Goal: Transaction & Acquisition: Book appointment/travel/reservation

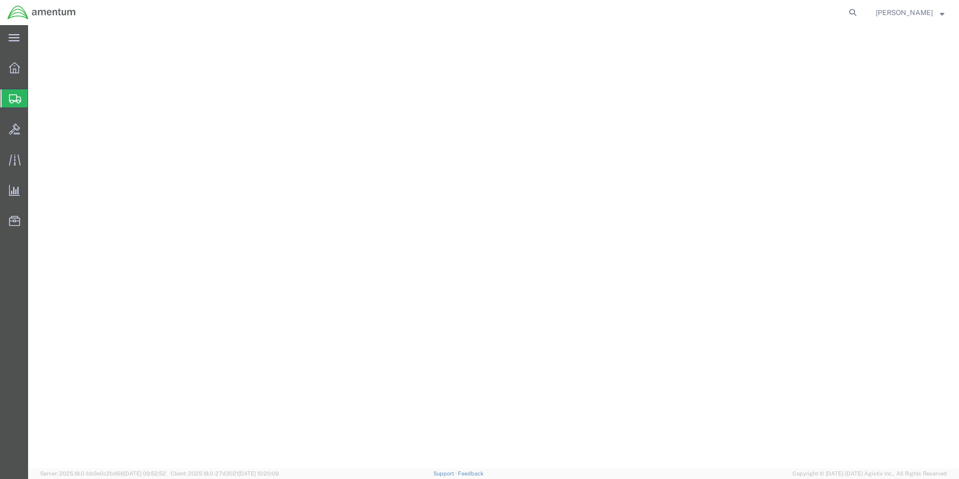
click at [12, 66] on icon at bounding box center [14, 67] width 11 height 11
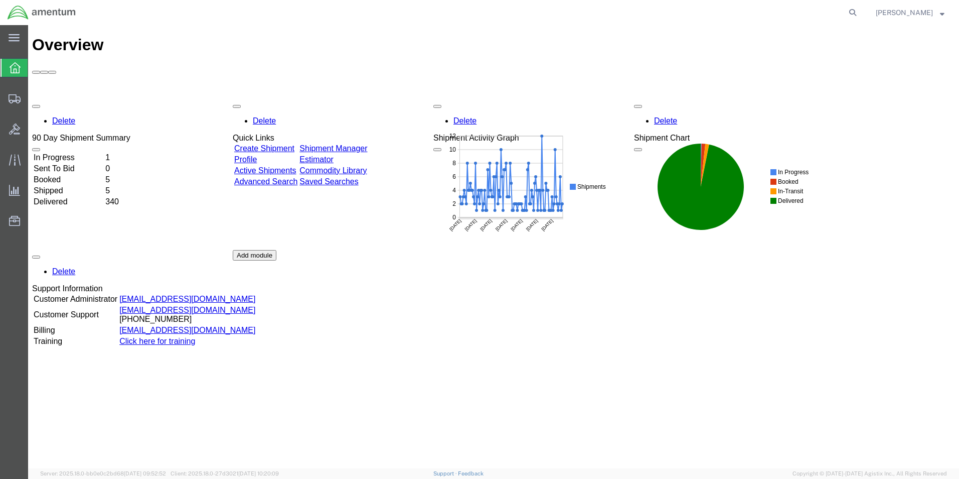
click at [260, 144] on link "Create Shipment" at bounding box center [264, 148] width 60 height 9
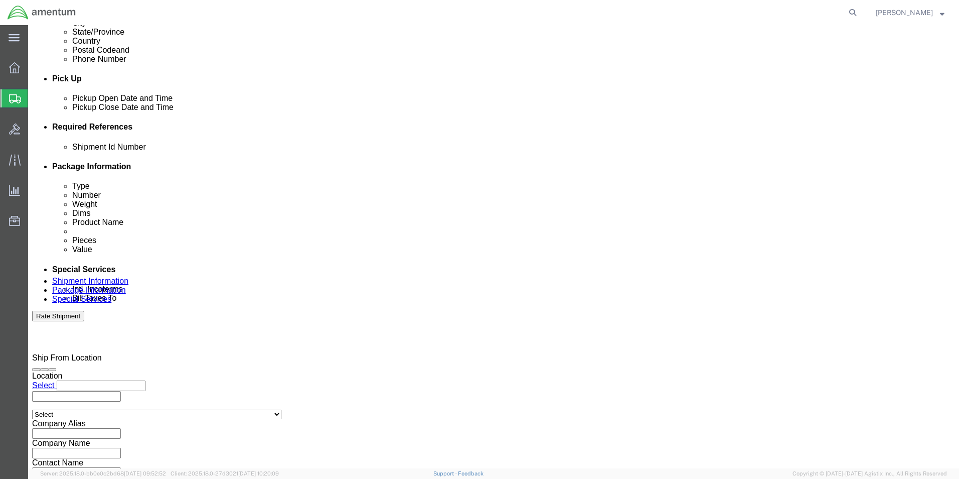
scroll to position [401, 0]
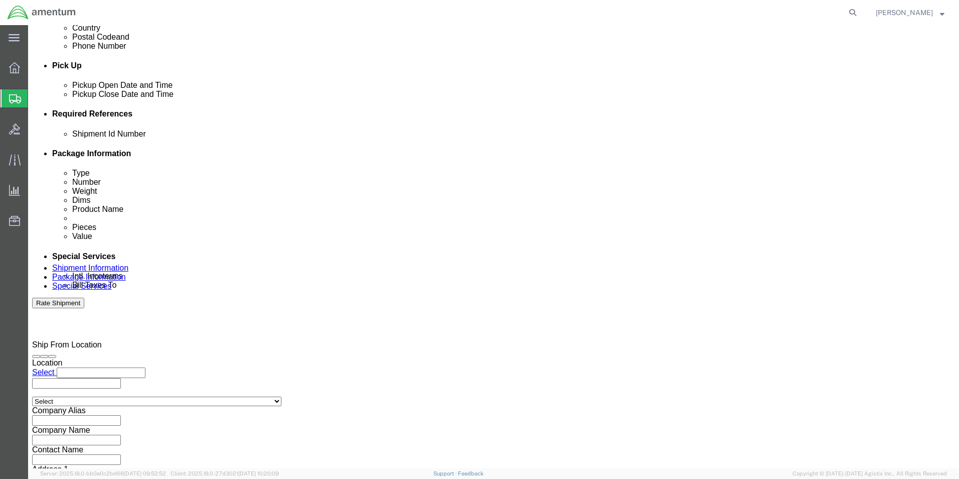
click button "Continue"
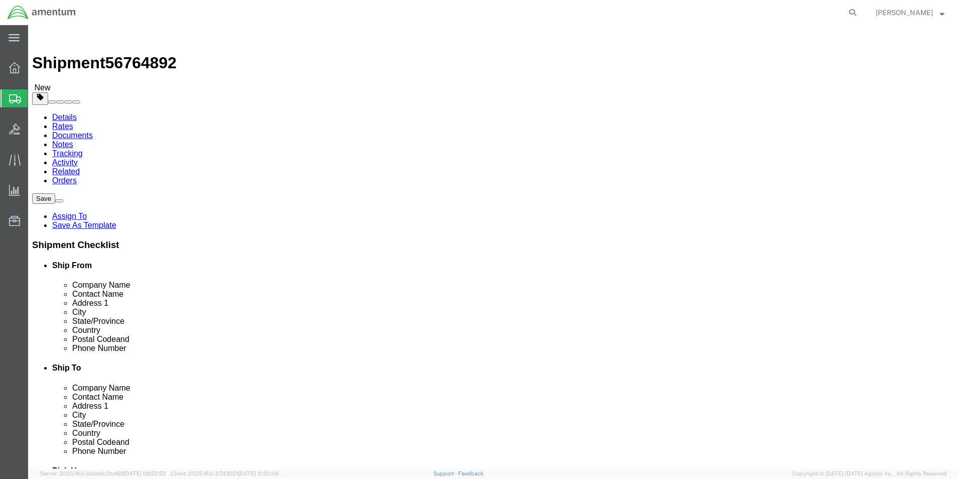
click select "Select BCK Boxes Bale(s) Basket(s) Bolt(s) Bottle(s) Buckets Bulk Bundle(s) Can…"
select select "ENV"
click select "Select BCK Boxes Bale(s) Basket(s) Bolt(s) Bottle(s) Buckets Bulk Bundle(s) Can…"
type input "9.50"
type input "12.50"
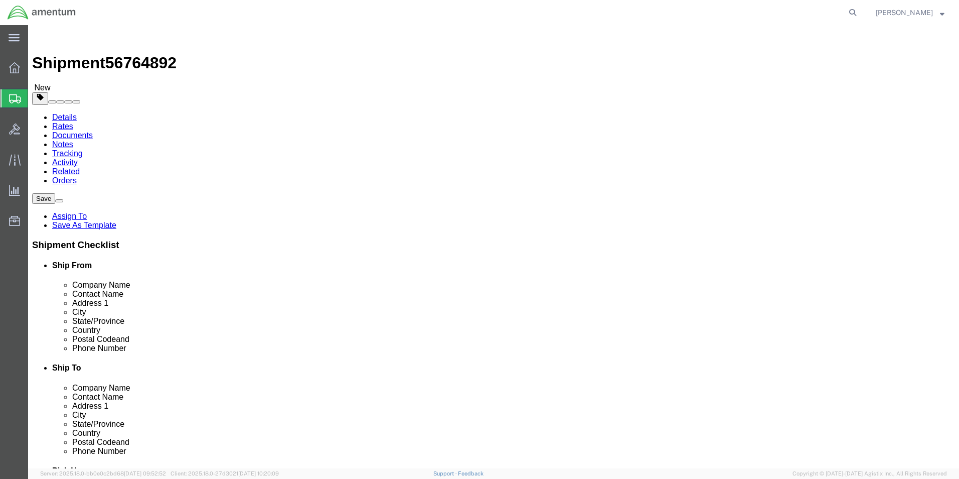
type input "0.25"
type input "1"
click at [13, 70] on icon at bounding box center [14, 67] width 11 height 11
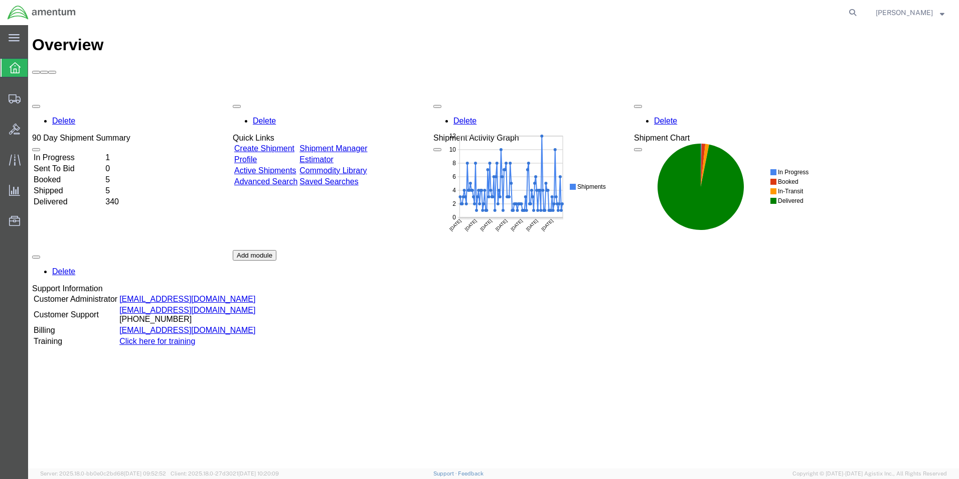
click at [366, 144] on link "Shipment Manager" at bounding box center [333, 148] width 68 height 9
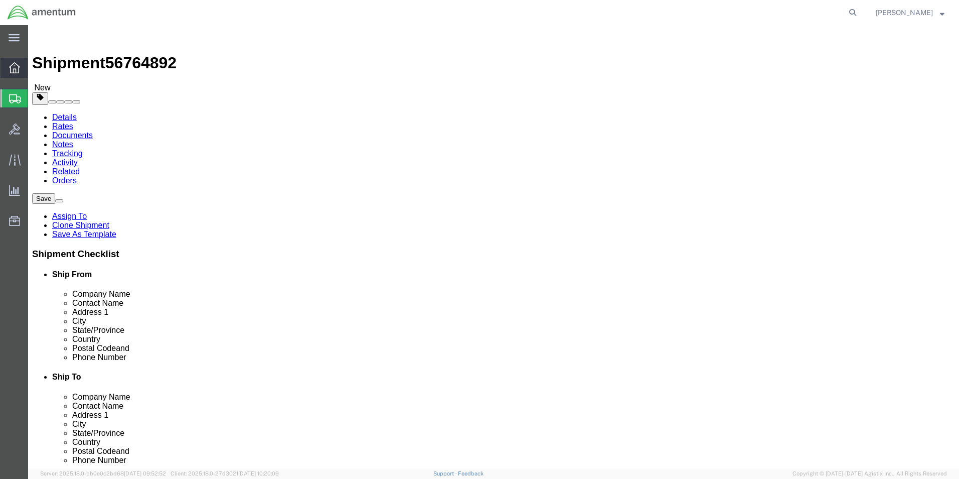
click at [16, 66] on icon at bounding box center [14, 67] width 11 height 11
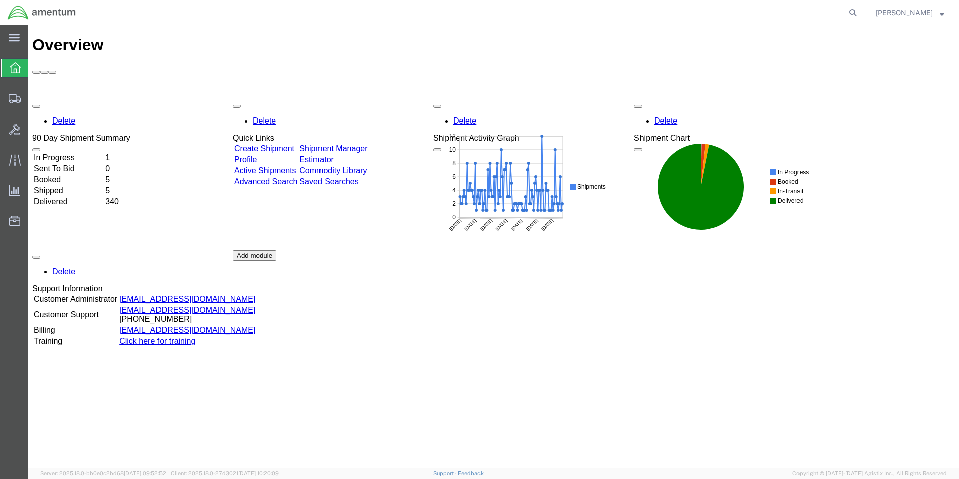
click at [357, 144] on link "Shipment Manager" at bounding box center [333, 148] width 68 height 9
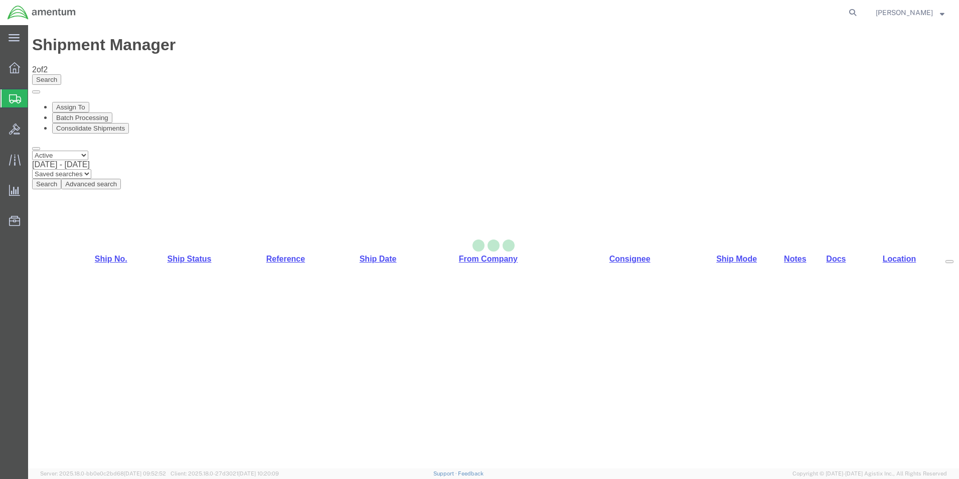
select select "42712"
select select "42707"
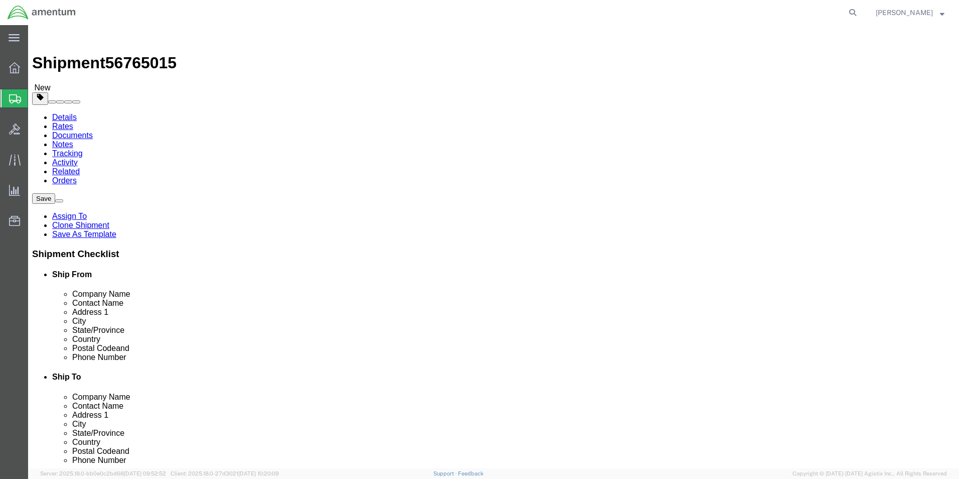
drag, startPoint x: 190, startPoint y: 205, endPoint x: 79, endPoint y: 203, distance: 110.9
click div "Contact Name [PERSON_NAME]"
type input "[PERSON_NAME]"
click p "- Amentum Services, Inc. - ([PERSON_NAME]) [STREET_ADDRESS][PERSON_NAME]"
select select
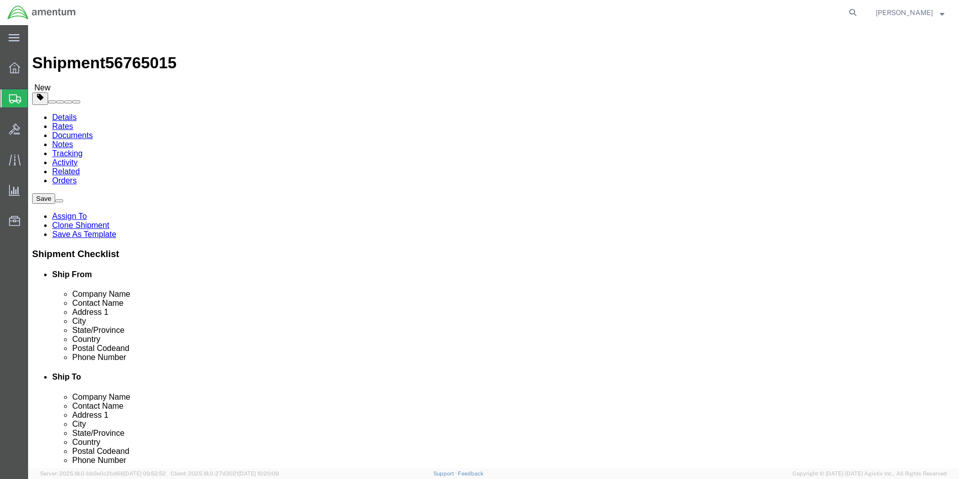
type input "[PERSON_NAME]"
type input "C 2-228 AVN"
type input "28308"
type input "[PHONE_NUMBER]"
type input "[PERSON_NAME][EMAIL_ADDRESS][PERSON_NAME][DOMAIN_NAME]"
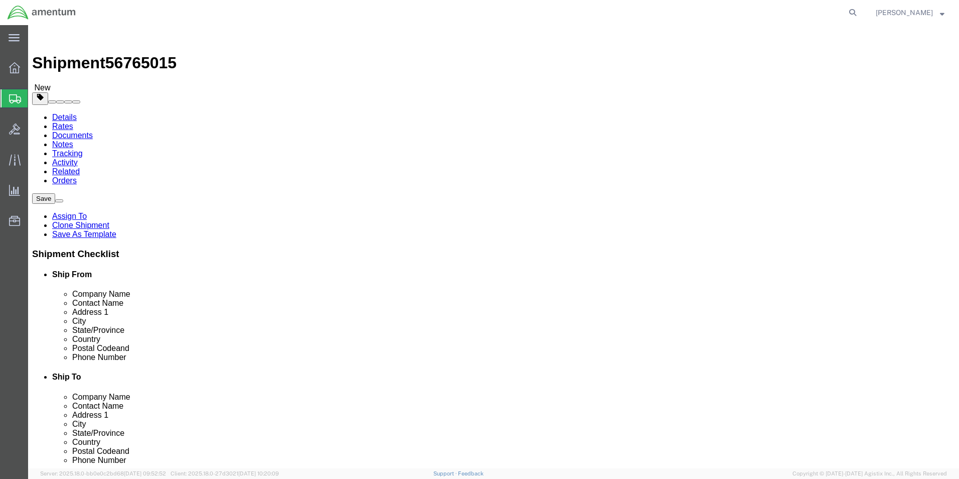
checkbox input "true"
select select "NC"
type input "[PERSON_NAME]"
click input "checkbox"
checkbox input "false"
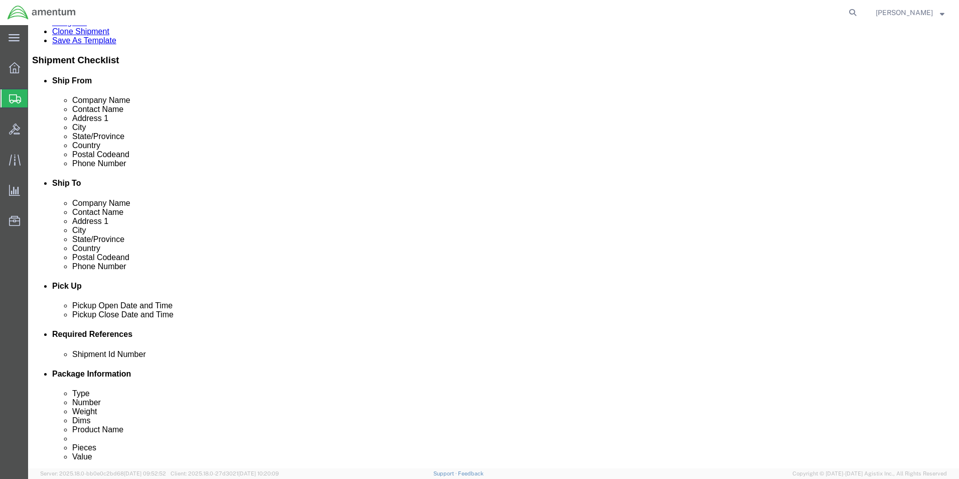
scroll to position [301, 0]
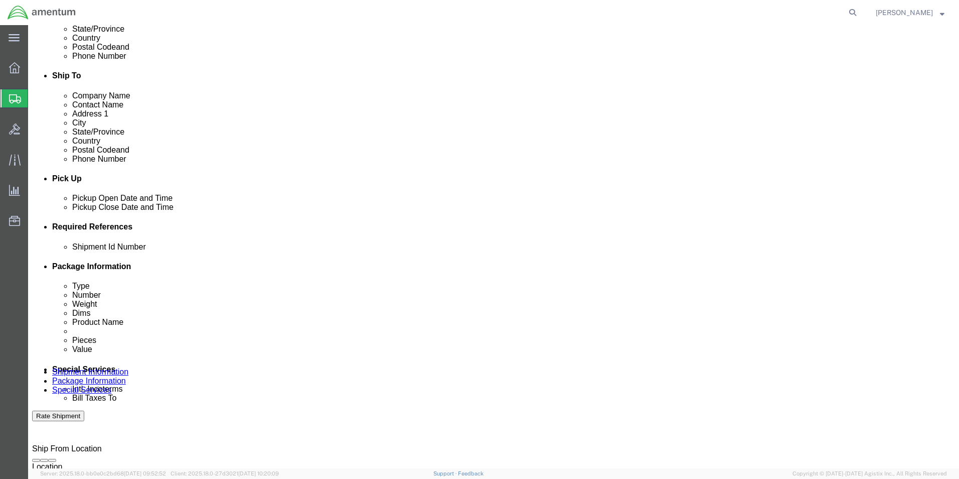
click button "Rate Shipment"
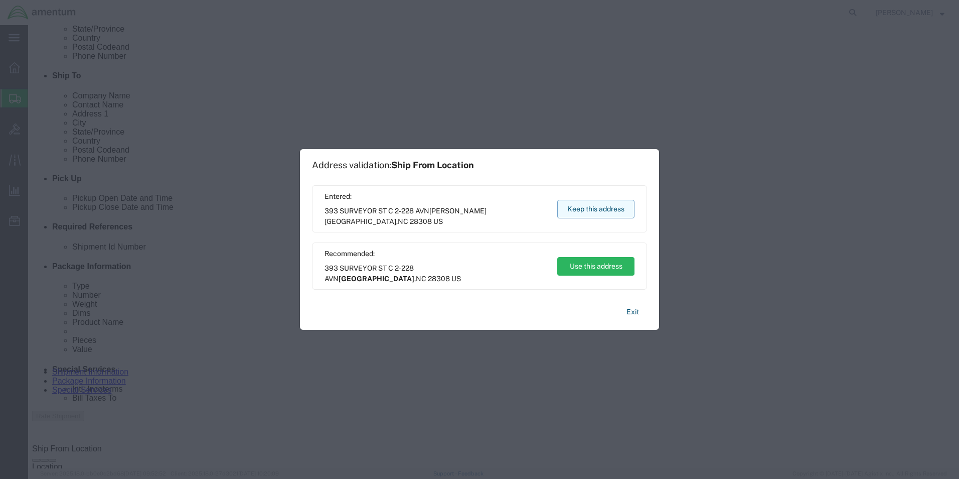
click at [570, 200] on button "Keep this address" at bounding box center [595, 209] width 77 height 19
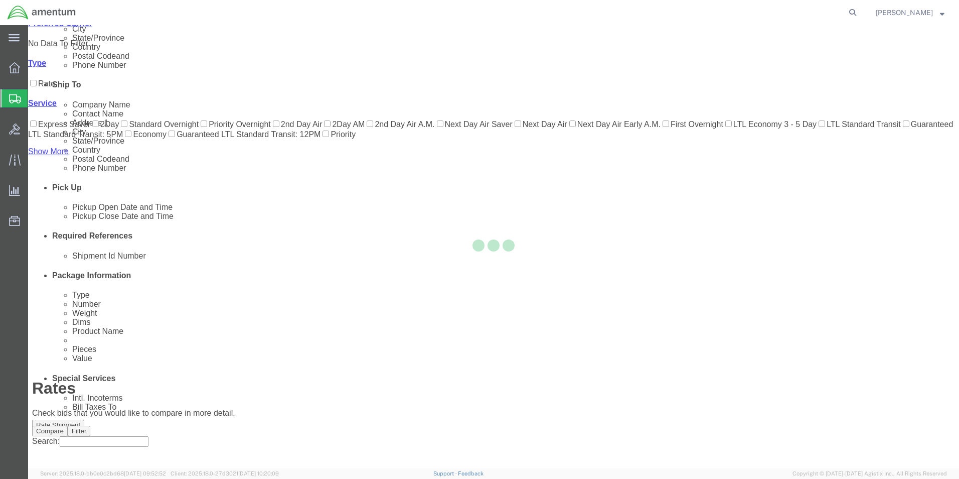
scroll to position [23, 0]
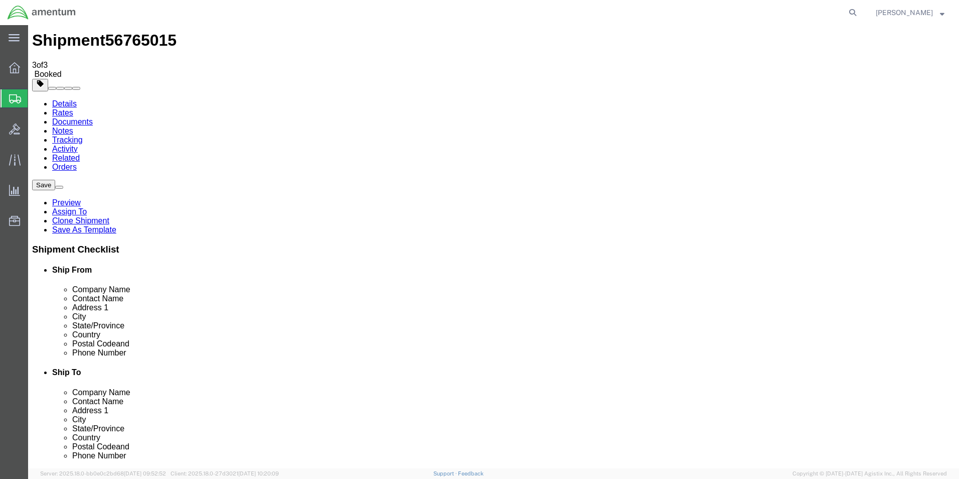
scroll to position [0, 0]
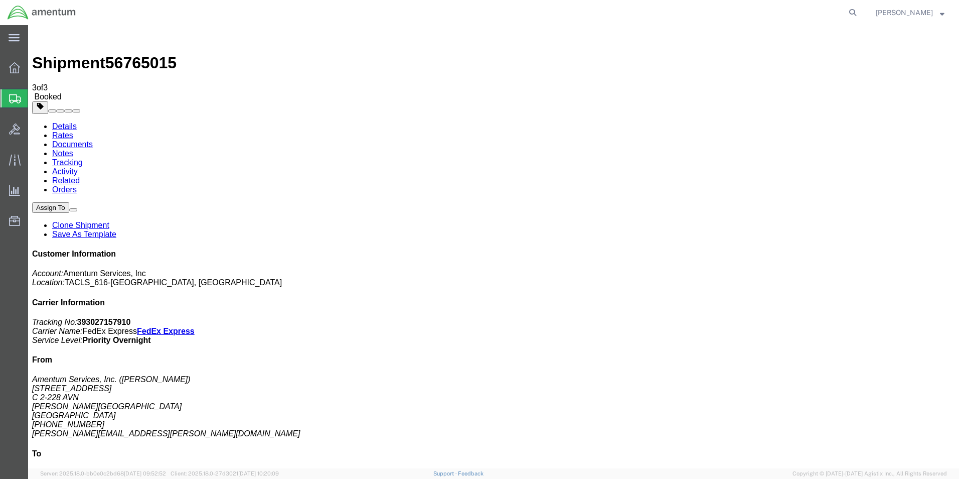
drag, startPoint x: 419, startPoint y: 180, endPoint x: 581, endPoint y: 207, distance: 164.3
click at [69, 122] on link "Details" at bounding box center [64, 126] width 25 height 9
click link "Schedule pickup request"
